Goal: Task Accomplishment & Management: Complete application form

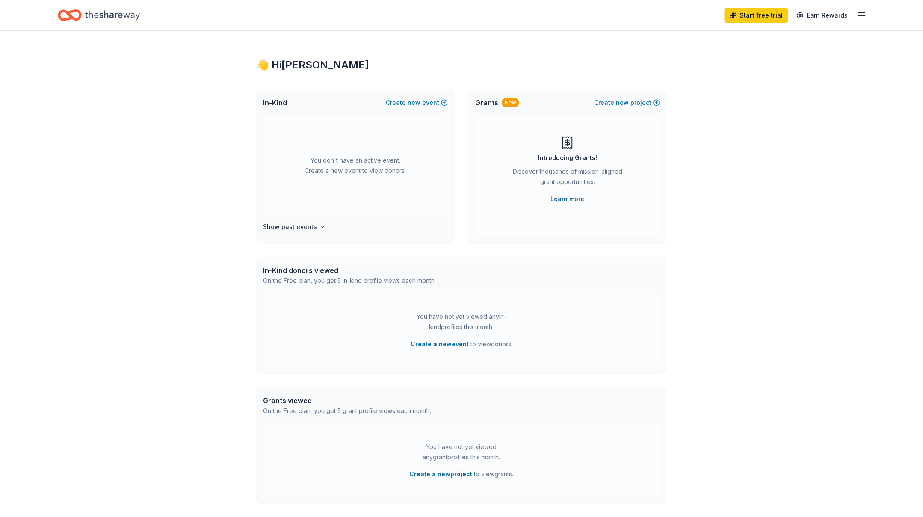
click at [571, 196] on link "Learn more" at bounding box center [568, 199] width 34 height 10
click at [432, 100] on button "Create new event" at bounding box center [417, 103] width 62 height 10
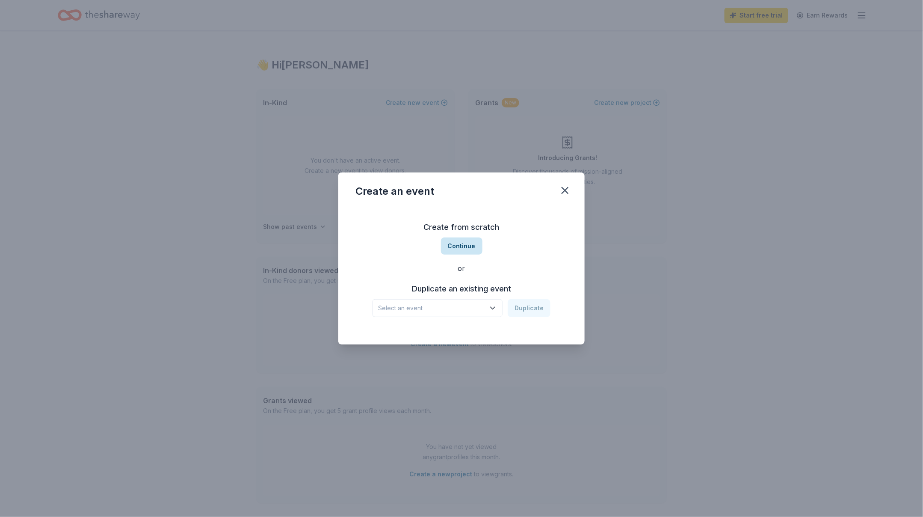
click at [460, 248] on button "Continue" at bounding box center [461, 245] width 41 height 17
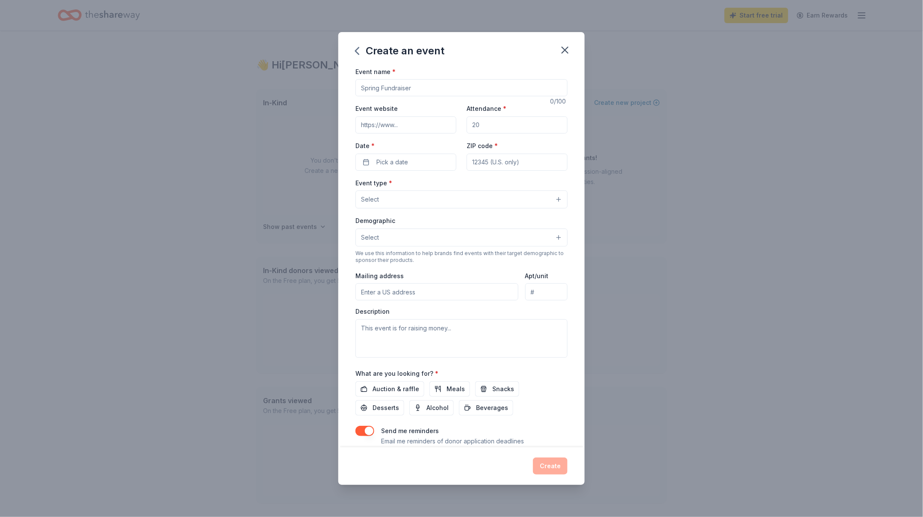
click at [412, 83] on input "Event name *" at bounding box center [461, 87] width 212 height 17
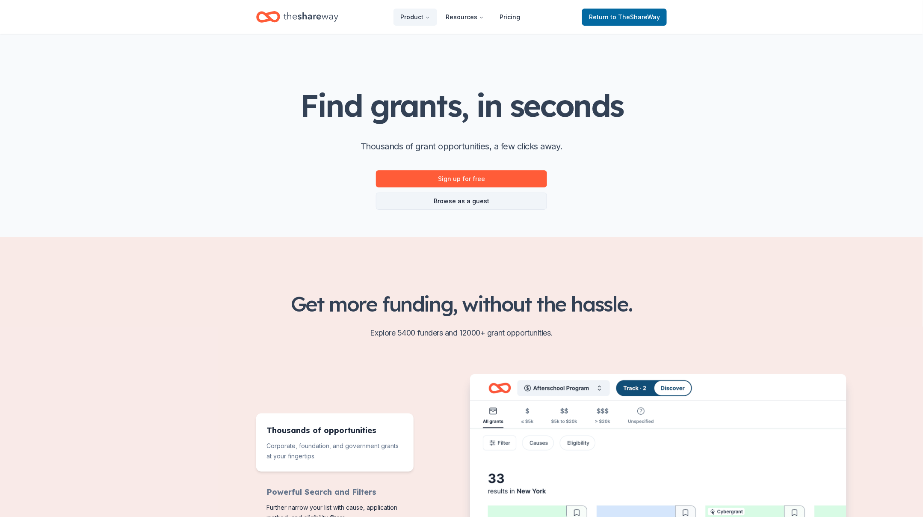
click at [452, 203] on link "Browse as a guest" at bounding box center [461, 200] width 171 height 17
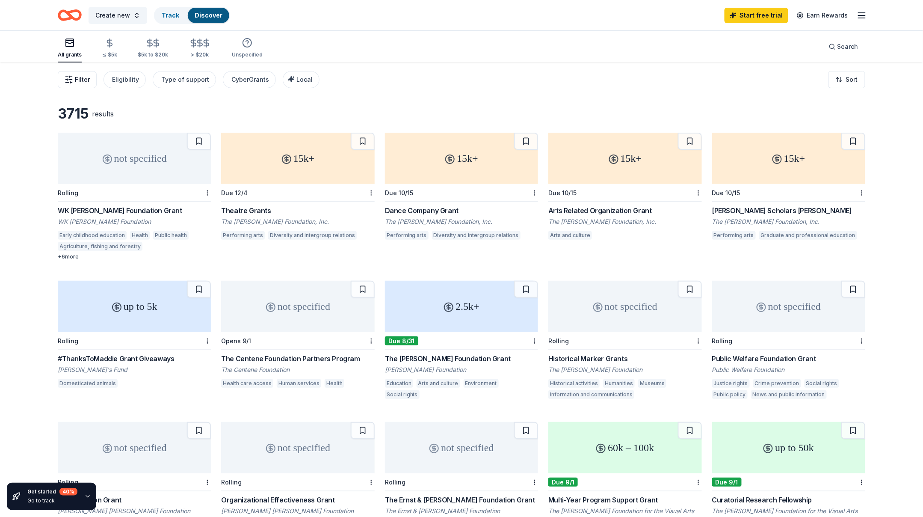
click at [80, 80] on span "Filter" at bounding box center [82, 79] width 15 height 10
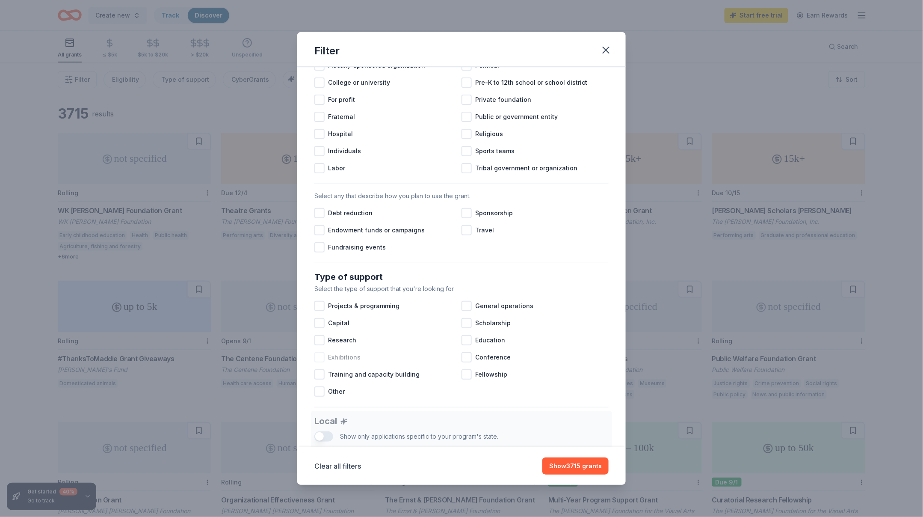
scroll to position [149, 0]
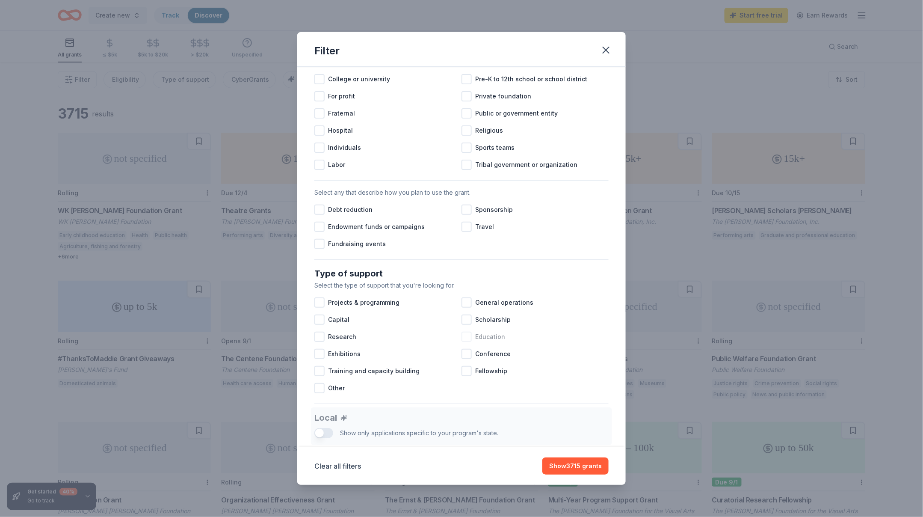
click at [493, 336] on span "Education" at bounding box center [490, 336] width 30 height 10
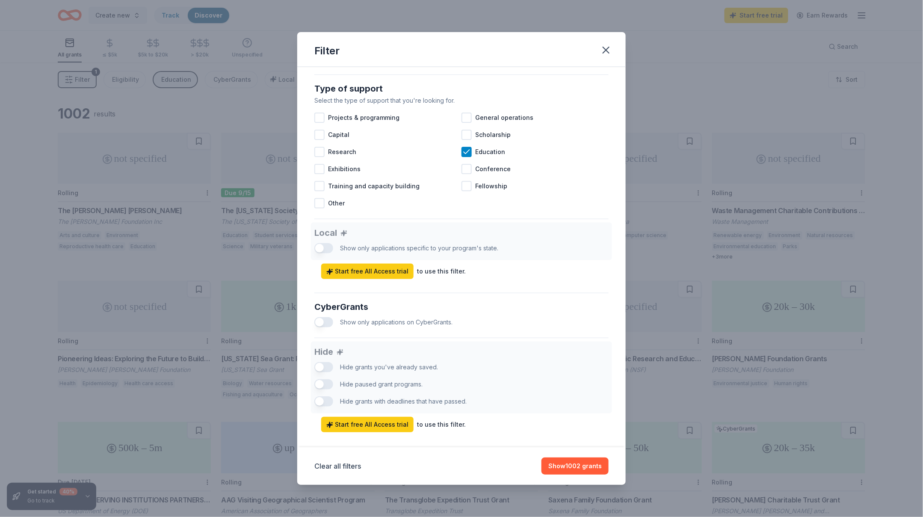
scroll to position [347, 0]
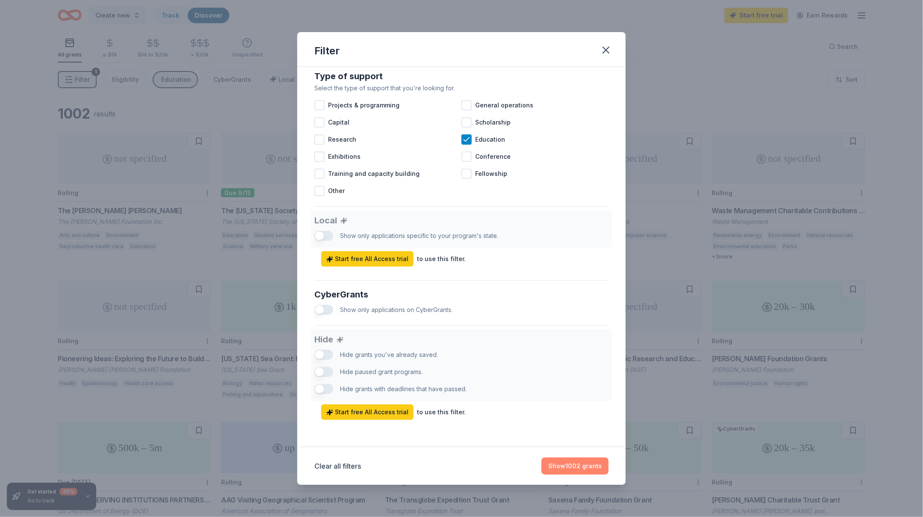
click at [559, 468] on button "Show 1002 grants" at bounding box center [574, 465] width 67 height 17
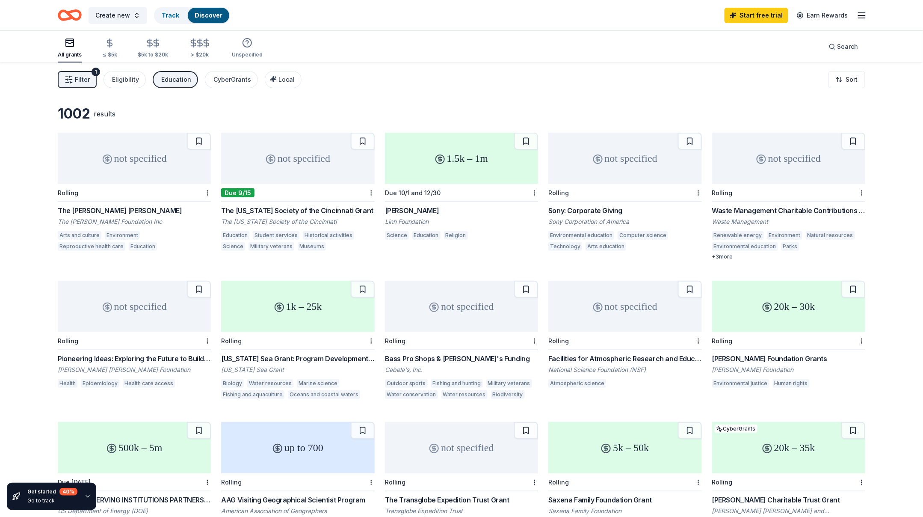
click at [576, 207] on div "Sony: Corporate Giving" at bounding box center [624, 210] width 153 height 10
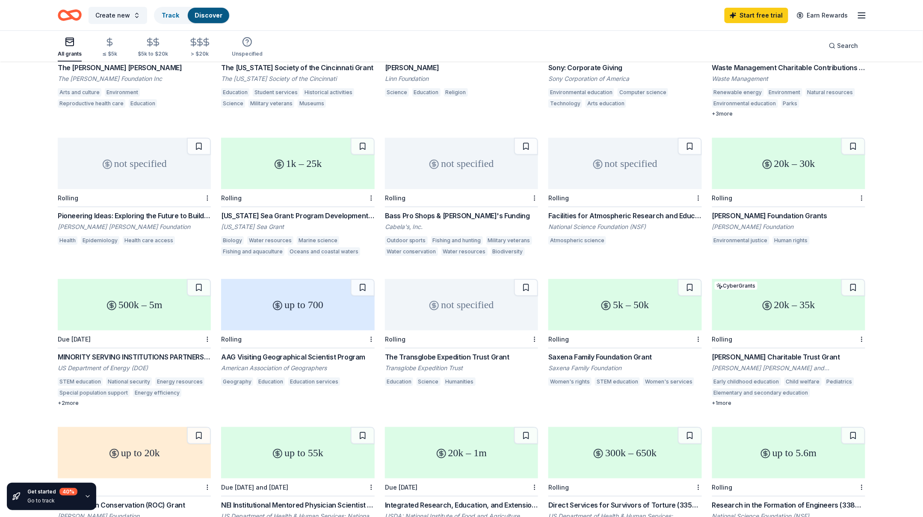
scroll to position [146, 0]
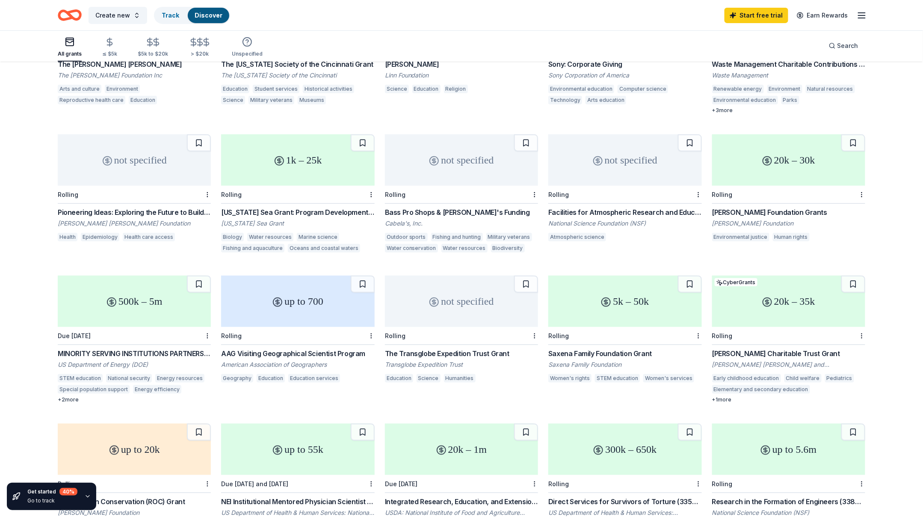
click at [590, 352] on div "Saxena Family Foundation Grant" at bounding box center [624, 353] width 153 height 10
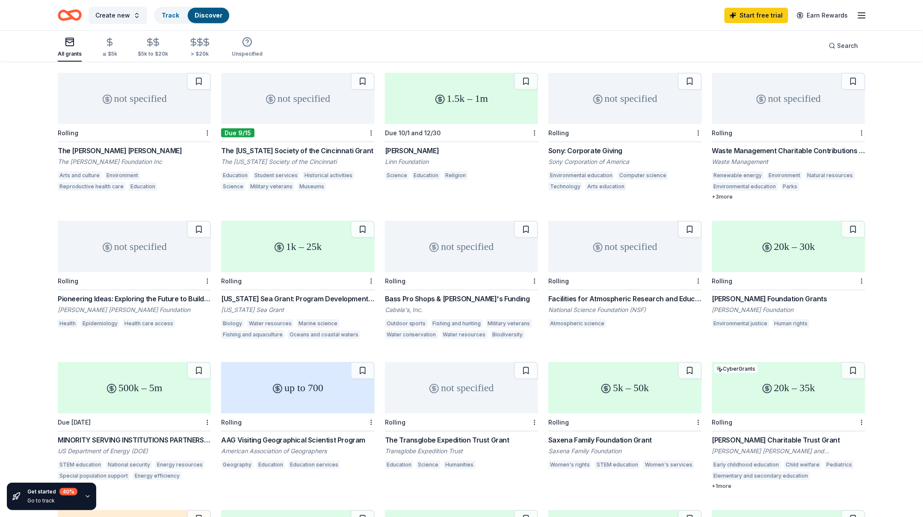
scroll to position [0, 0]
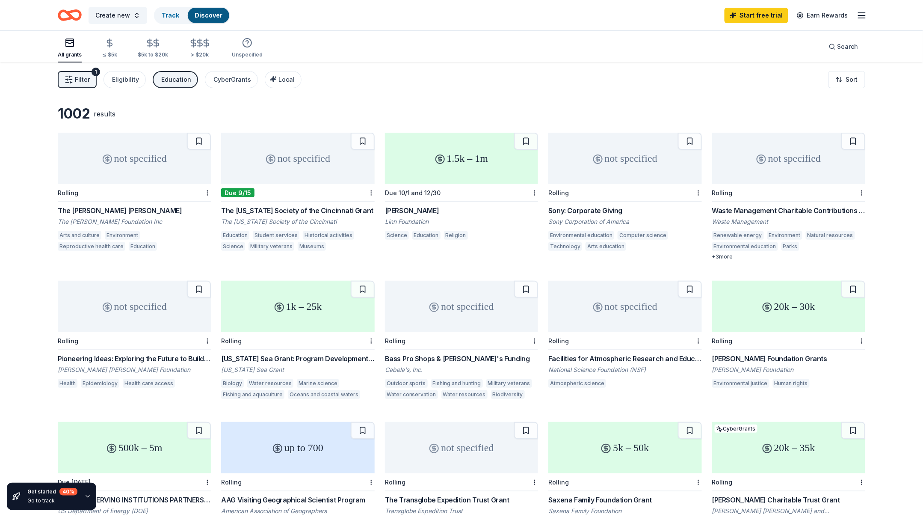
click at [71, 15] on icon "Home" at bounding box center [65, 15] width 13 height 9
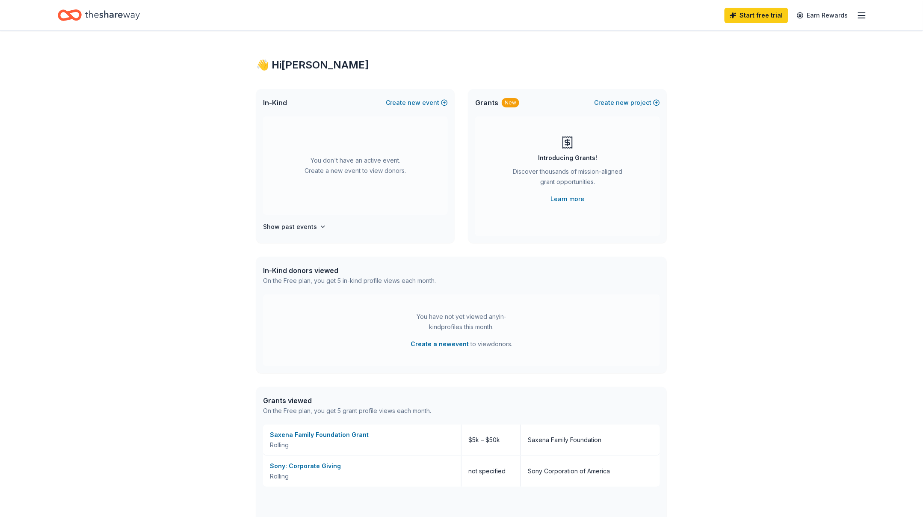
click at [864, 13] on icon "button" at bounding box center [862, 15] width 10 height 10
click at [759, 106] on span "Billing Free" at bounding box center [767, 107] width 42 height 10
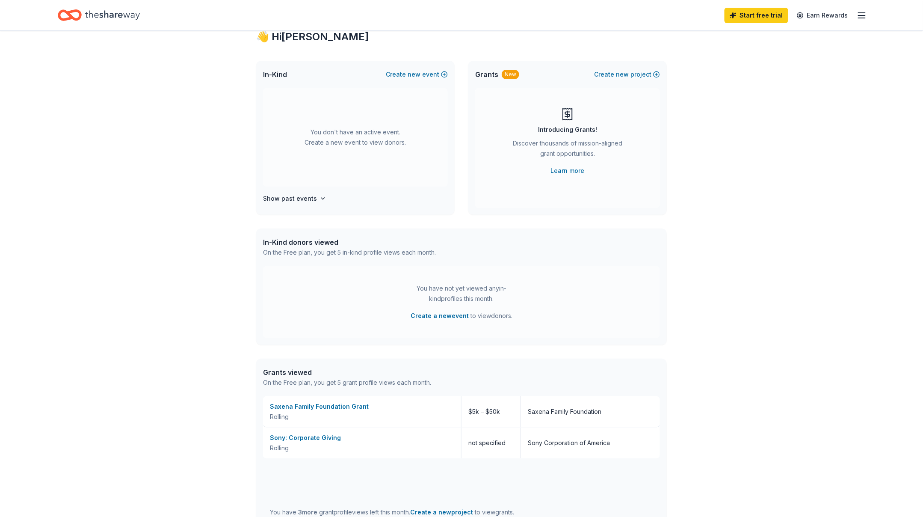
scroll to position [30, 0]
click at [414, 73] on span "new" at bounding box center [414, 73] width 13 height 10
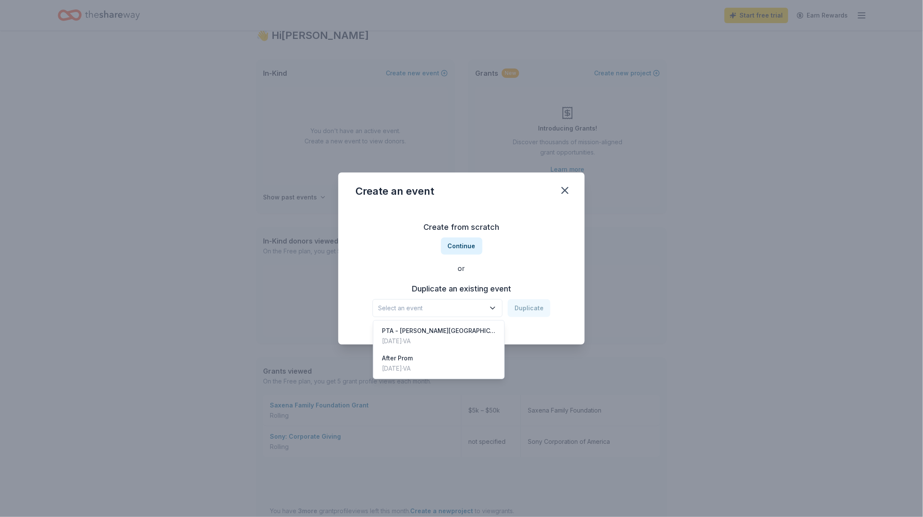
click at [482, 311] on span "Select an event" at bounding box center [431, 308] width 107 height 10
click at [369, 254] on div "Create from scratch Continue or Duplicate an existing event Select an event Dup…" at bounding box center [461, 269] width 212 height 124
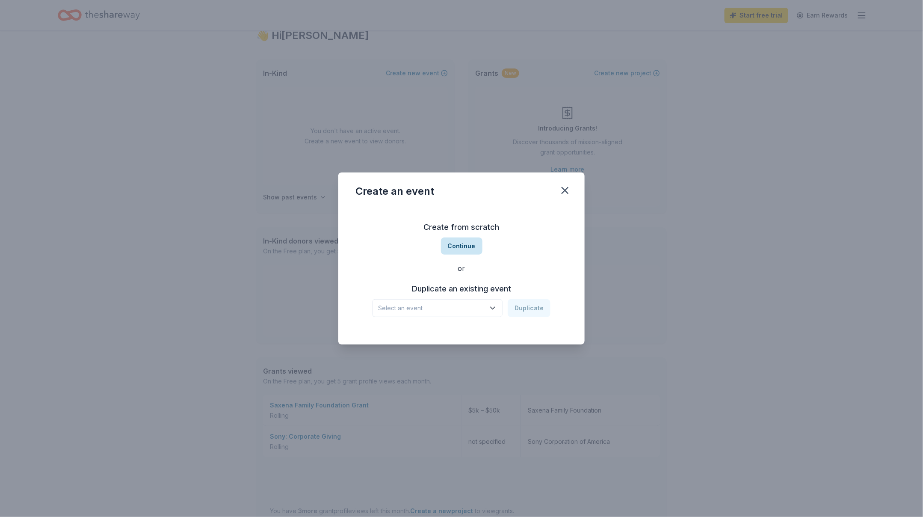
click at [459, 245] on button "Continue" at bounding box center [461, 245] width 41 height 17
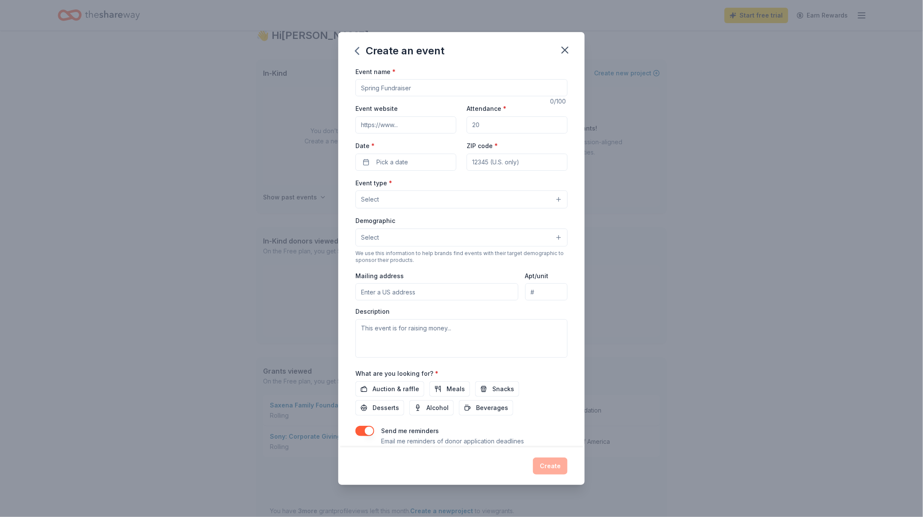
click at [421, 88] on input "Event name *" at bounding box center [461, 87] width 212 height 17
type input "2026 FRC season"
click at [418, 161] on button "Pick a date" at bounding box center [405, 162] width 101 height 17
click at [434, 142] on label "Date *" at bounding box center [405, 146] width 101 height 9
click at [434, 154] on button "Pick a date" at bounding box center [405, 162] width 101 height 17
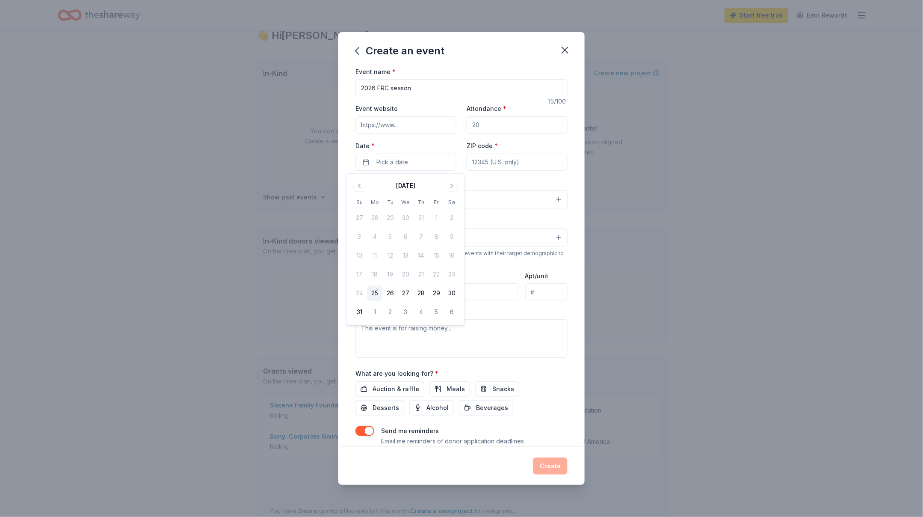
click at [454, 147] on label "Date *" at bounding box center [405, 146] width 101 height 9
click at [454, 154] on button "Pick a date" at bounding box center [405, 162] width 101 height 17
click at [441, 242] on button "Select" at bounding box center [461, 237] width 212 height 18
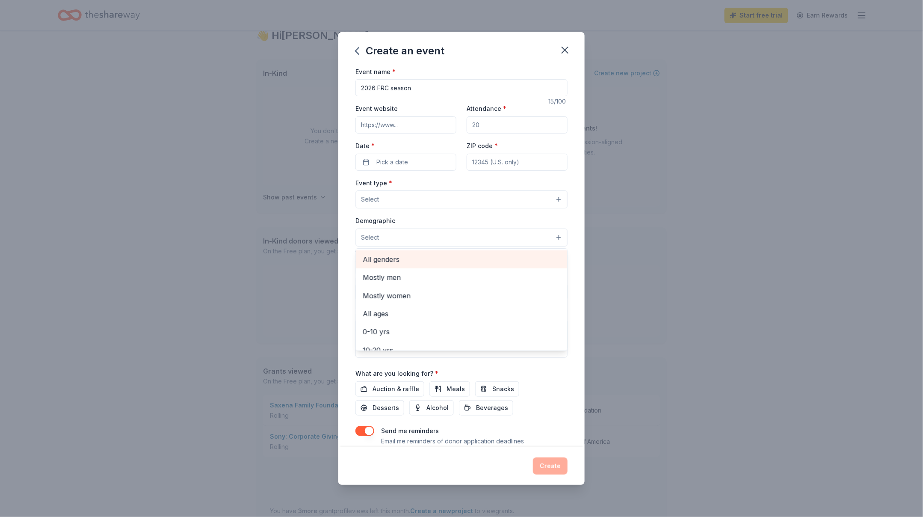
click at [431, 261] on span "All genders" at bounding box center [462, 259] width 198 height 11
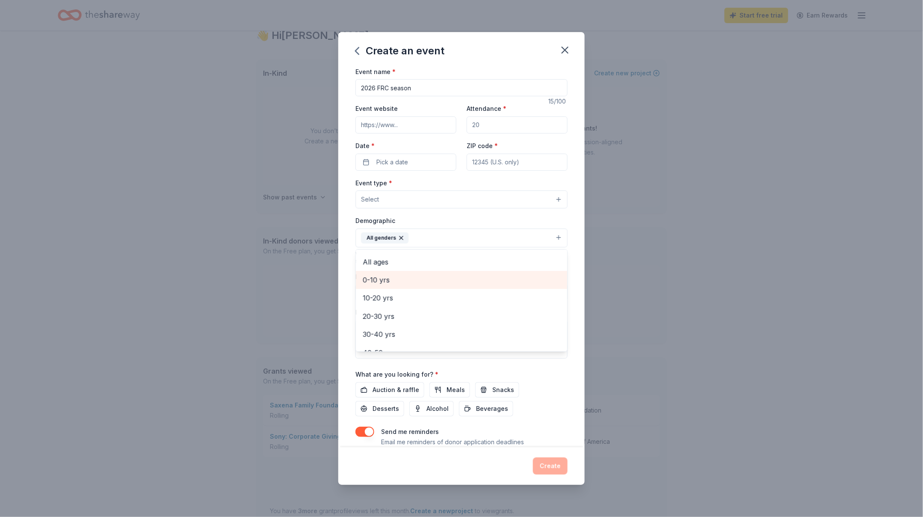
scroll to position [31, 0]
click at [426, 304] on span "10-20 yrs" at bounding box center [462, 300] width 198 height 11
click at [409, 200] on div "Event type * Select Demographic All genders 10-20 yrs Mostly men Mostly women A…" at bounding box center [461, 267] width 212 height 181
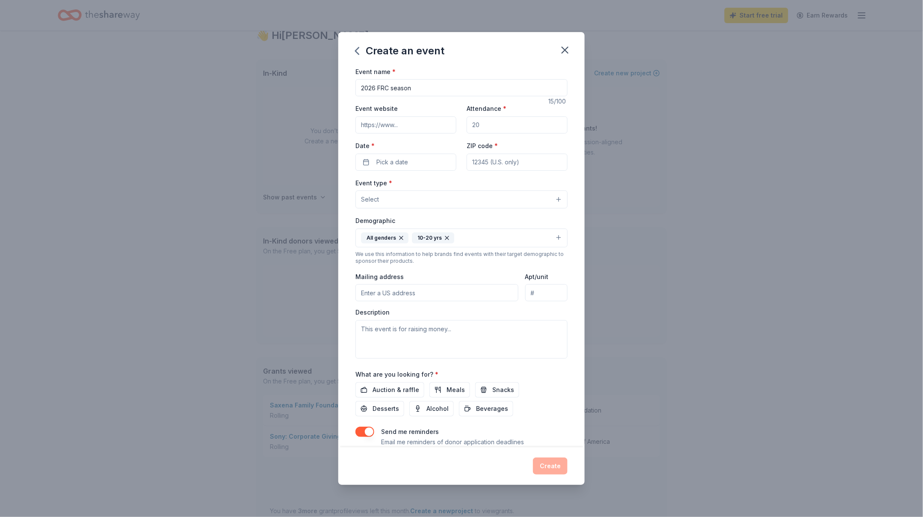
click at [409, 200] on button "Select" at bounding box center [461, 199] width 212 height 18
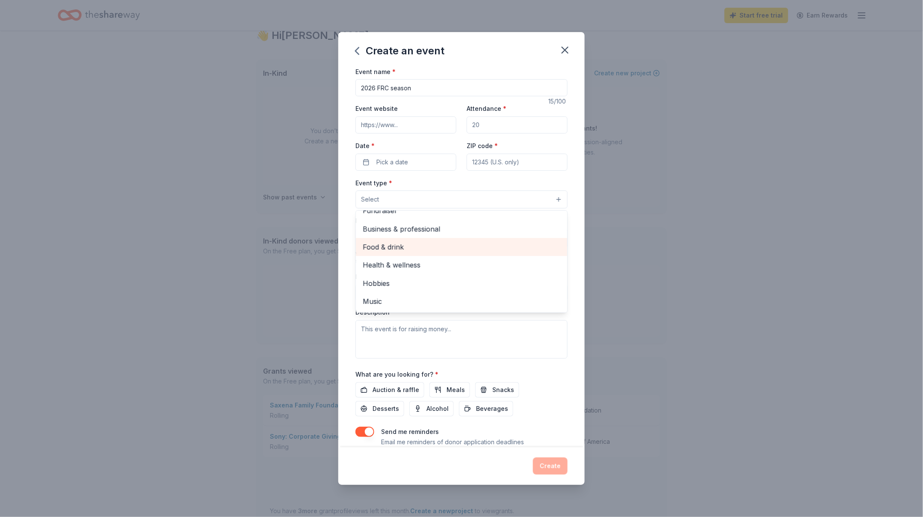
scroll to position [0, 0]
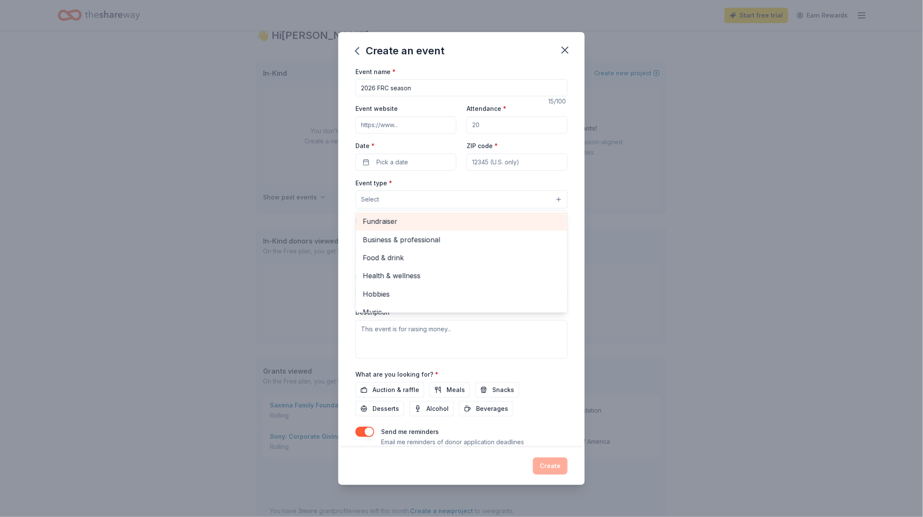
click at [408, 222] on span "Fundraiser" at bounding box center [462, 221] width 198 height 11
click at [491, 161] on div "Event name * 2026 FRC season 15 /100 Event website Attendance * Date * Pick a d…" at bounding box center [461, 264] width 212 height 397
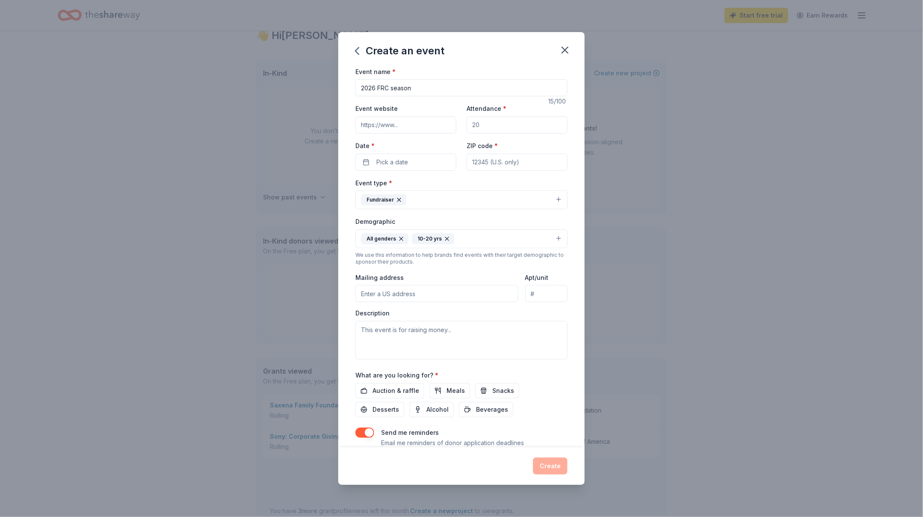
click at [495, 161] on input "ZIP code *" at bounding box center [517, 162] width 101 height 17
type input "23601"
click at [580, 147] on div "Event name * 2026 FRC season 15 /100 Event website Attendance * Date * Pick a d…" at bounding box center [461, 256] width 246 height 381
click at [397, 124] on input "Event website" at bounding box center [405, 124] width 101 height 17
paste input "[DOMAIN_NAME]"
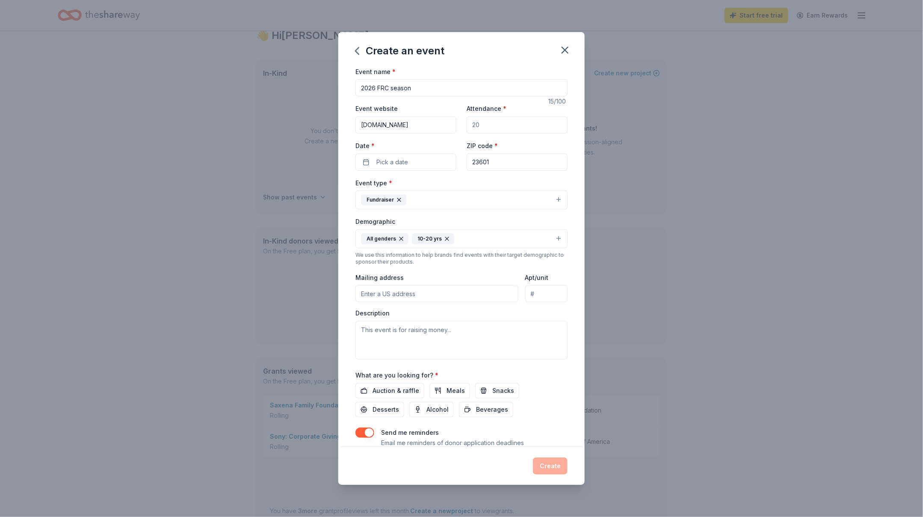
type input "[DOMAIN_NAME]"
click at [490, 124] on input "Attendance *" at bounding box center [517, 124] width 101 height 17
type input "1000"
click at [406, 163] on span "Pick a date" at bounding box center [392, 162] width 32 height 10
click at [452, 185] on button "Go to next month" at bounding box center [452, 186] width 12 height 12
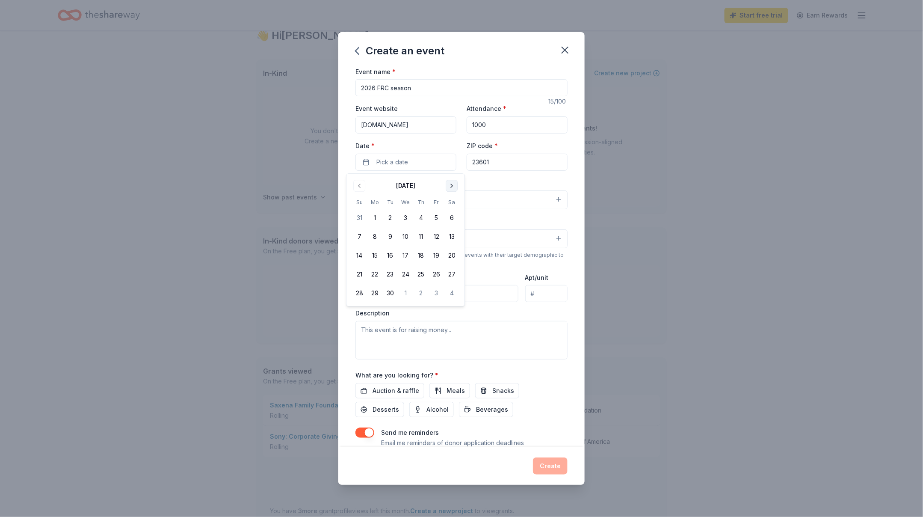
click at [452, 185] on button "Go to next month" at bounding box center [452, 186] width 12 height 12
click at [453, 215] on button "3" at bounding box center [451, 217] width 15 height 15
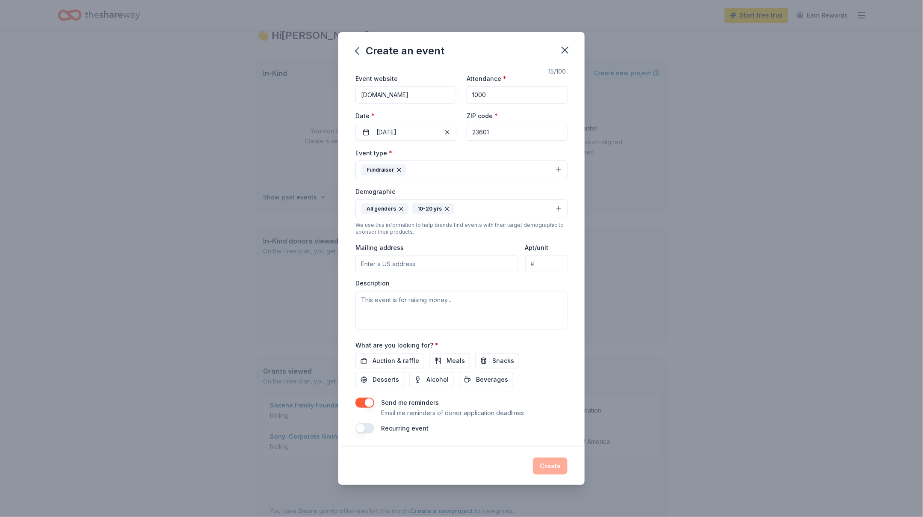
scroll to position [34, 0]
click at [467, 308] on textarea at bounding box center [461, 310] width 212 height 38
click at [362, 401] on button "button" at bounding box center [364, 402] width 19 height 10
click at [392, 313] on textarea at bounding box center [461, 310] width 212 height 38
click at [362, 300] on textarea "Season Kick-Off" at bounding box center [461, 310] width 212 height 38
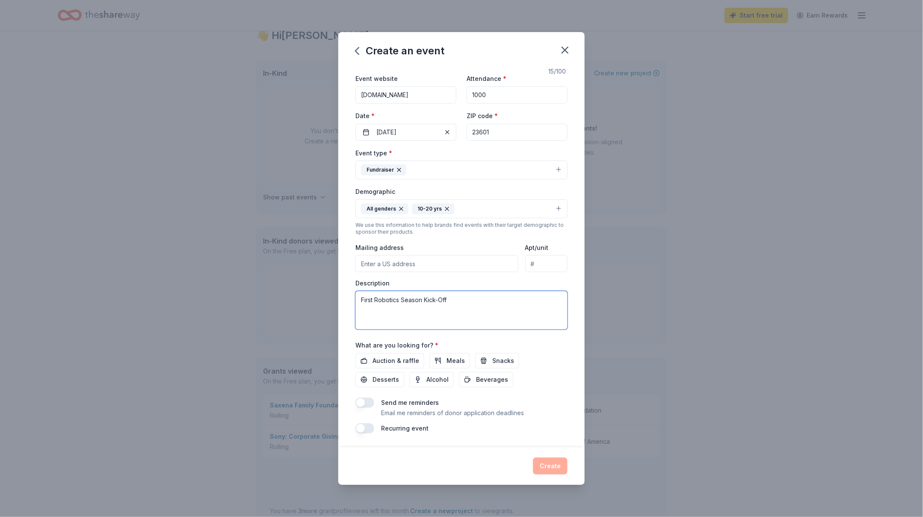
click at [363, 298] on textarea "First Robotics Season Kick-Off" at bounding box center [461, 310] width 212 height 38
click at [441, 299] on textarea "Team 2363 - First Robotics Season Kick-Off" at bounding box center [461, 310] width 212 height 38
click at [449, 264] on input "Mailing address" at bounding box center [436, 263] width 163 height 17
click at [647, 301] on div "Create an event Event name * 2026 FRC season 15 /100 Event website [DOMAIN_NAME…" at bounding box center [461, 258] width 923 height 517
click at [565, 52] on icon "button" at bounding box center [565, 50] width 12 height 12
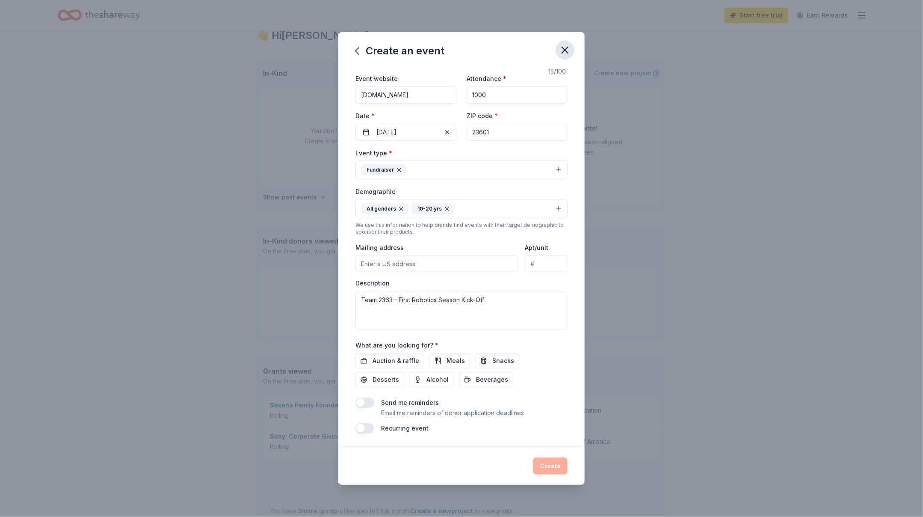
click at [563, 50] on icon "button" at bounding box center [565, 50] width 12 height 12
click at [558, 166] on button "Fundraiser" at bounding box center [461, 169] width 212 height 19
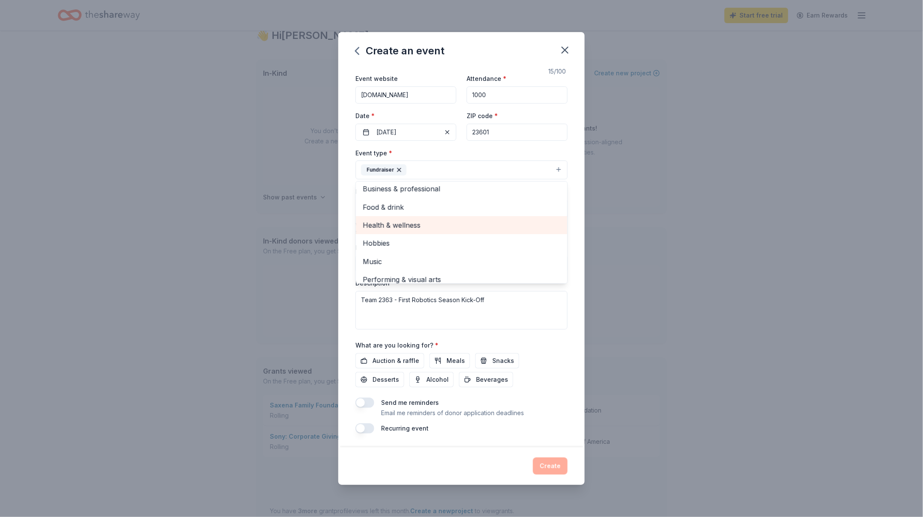
scroll to position [0, 0]
click at [493, 212] on span "Food & drink" at bounding box center [462, 210] width 198 height 11
click at [426, 228] on span "Hobbies" at bounding box center [462, 228] width 198 height 11
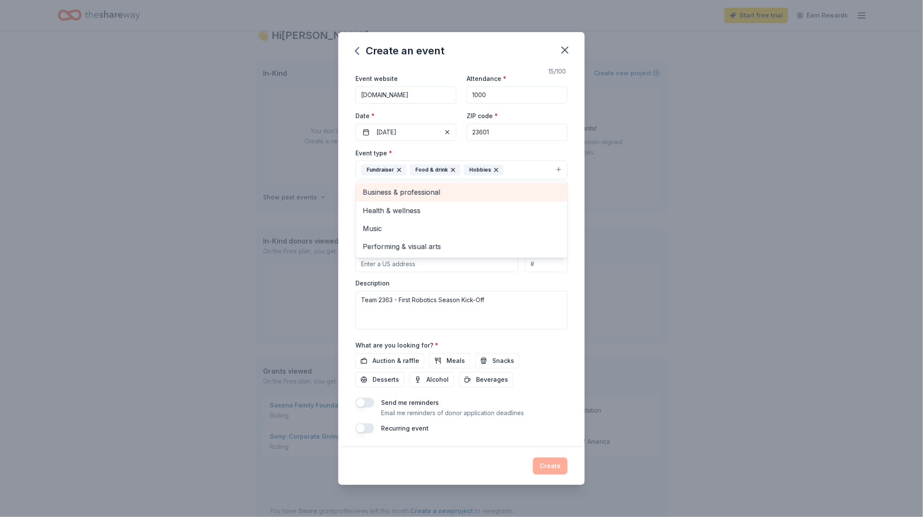
click at [435, 193] on span "Business & professional" at bounding box center [462, 191] width 198 height 11
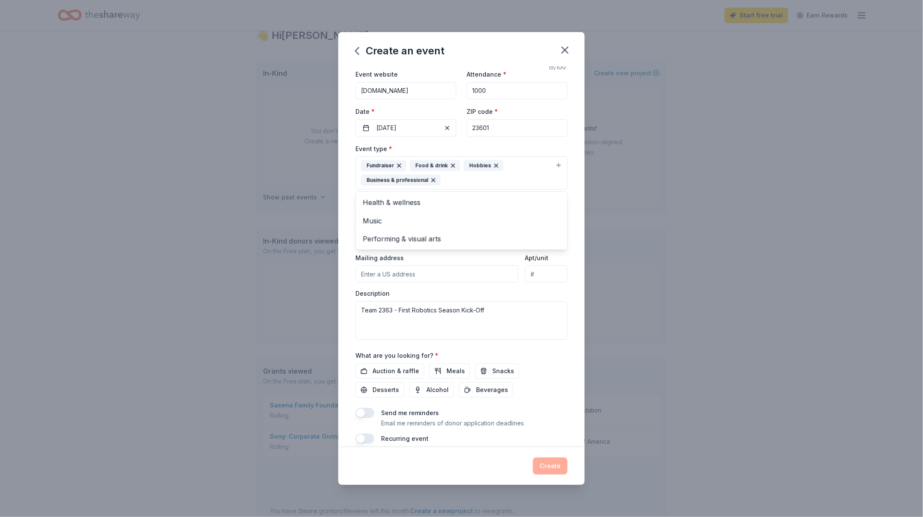
click at [625, 189] on div "Create an event Event name * 2026 FRC season 15 /100 Event website [DOMAIN_NAME…" at bounding box center [461, 258] width 923 height 517
click at [508, 316] on textarea "Team 2363 - First Robotics Season Kick-Off" at bounding box center [461, 320] width 212 height 38
click at [439, 312] on textarea "Team 2363 - First Robotics Season Kick-Off" at bounding box center [461, 320] width 212 height 38
type textarea "Team 2363 - First Robotics Competition 2026 Season Kick-Off"
click at [404, 130] on button "[DATE]" at bounding box center [405, 127] width 101 height 17
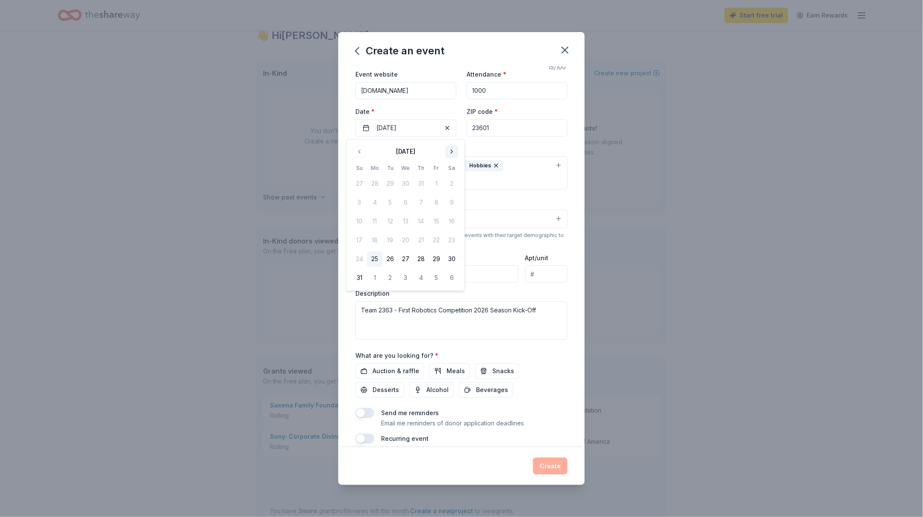
click at [449, 150] on button "Go to next month" at bounding box center [452, 151] width 12 height 12
click at [454, 153] on button "Go to next month" at bounding box center [452, 151] width 12 height 12
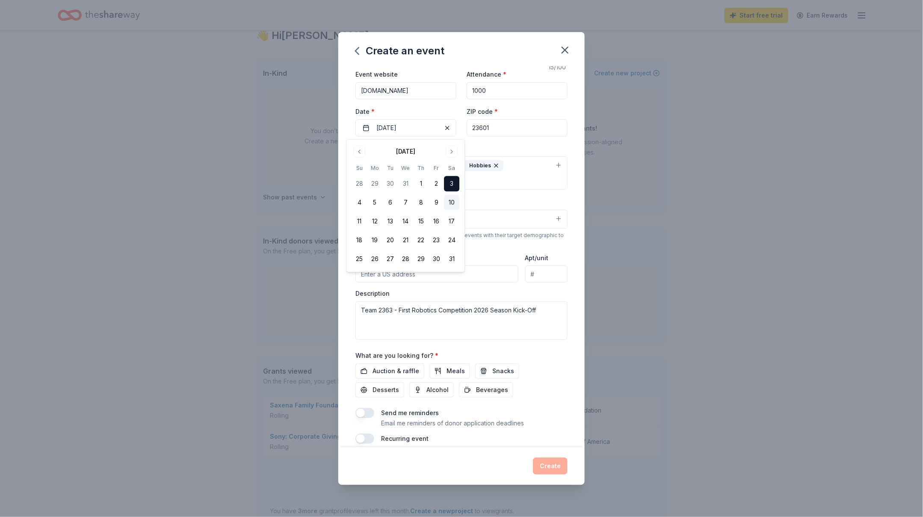
click at [448, 201] on button "10" at bounding box center [451, 202] width 15 height 15
click at [453, 198] on button "10" at bounding box center [451, 202] width 15 height 15
click at [452, 201] on button "10" at bounding box center [451, 202] width 15 height 15
click at [541, 106] on div "Event website [DOMAIN_NAME] Attendance * 1000 Date * [DATE] ZIP code * 23601" at bounding box center [461, 102] width 212 height 67
